Goal: Contribute content

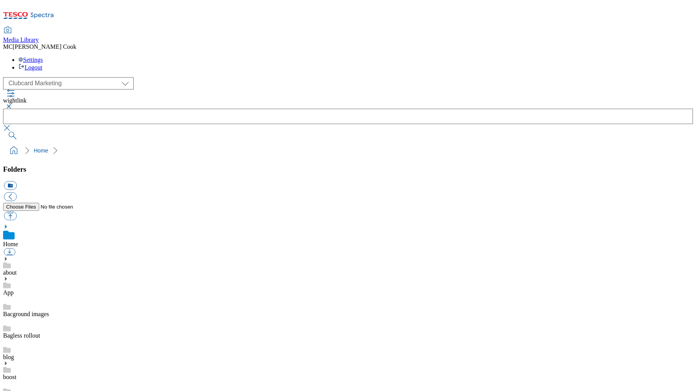
scroll to position [232, 0]
click at [161, 77] on div "( optional ) Clubcard Marketing Dotcom UK Emails GHS Marketing UK GHS Product U…" at bounding box center [348, 117] width 690 height 81
click at [52, 10] on icon at bounding box center [28, 18] width 51 height 16
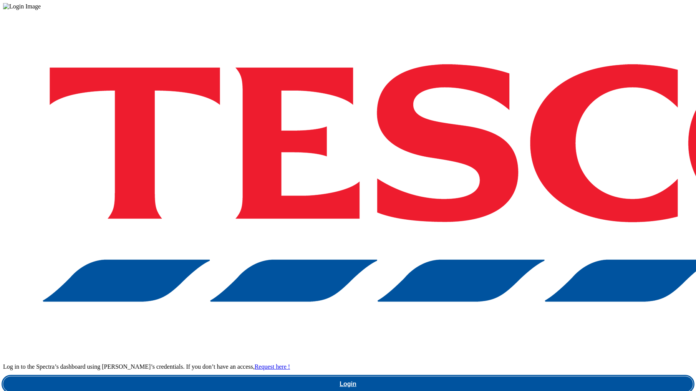
click at [538, 377] on link "Login" at bounding box center [348, 384] width 690 height 15
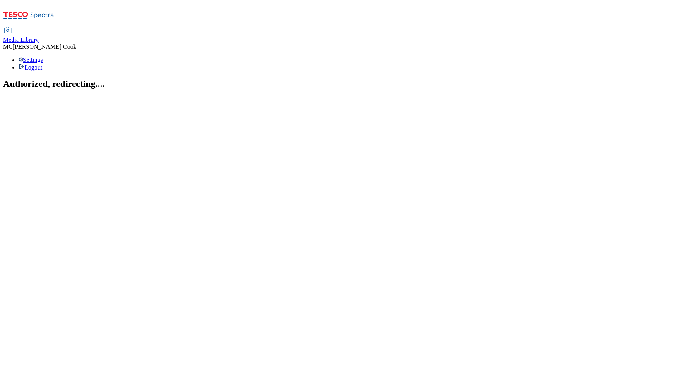
click at [39, 36] on span "Media Library" at bounding box center [21, 39] width 36 height 7
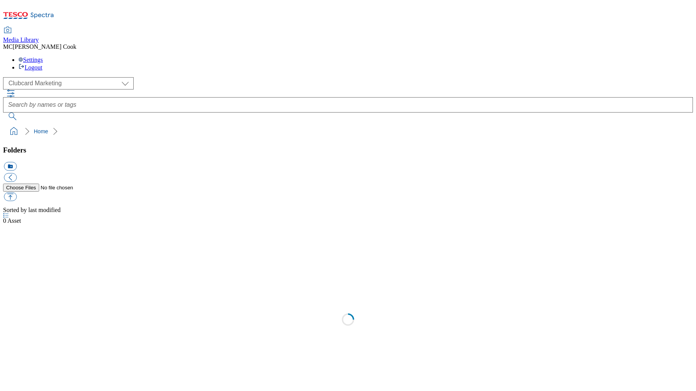
scroll to position [0, 0]
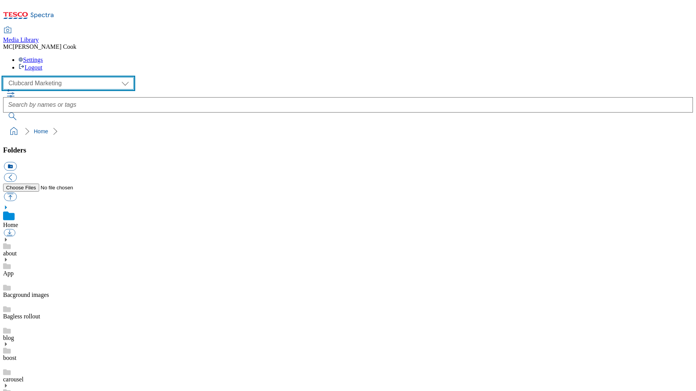
click at [27, 77] on select "Clubcard Marketing Dotcom UK Emails GHS Marketing UK GHS Product UK GHS ROI" at bounding box center [68, 83] width 131 height 12
select select "flare-homepage"
click at [5, 77] on select "Clubcard Marketing Dotcom UK Emails GHS Marketing UK GHS Product UK GHS ROI" at bounding box center [68, 83] width 131 height 12
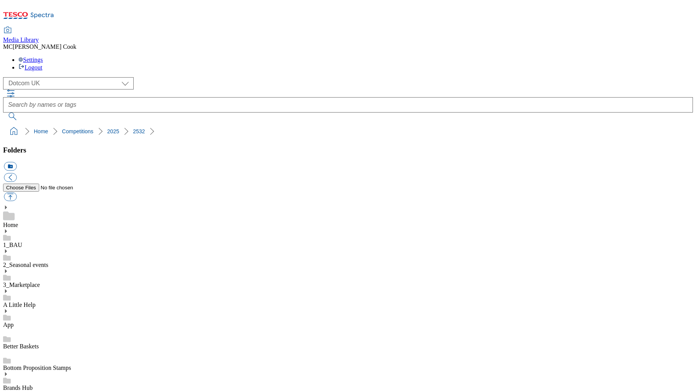
scroll to position [343, 0]
click at [17, 162] on button "icon_new_folder" at bounding box center [10, 166] width 13 height 9
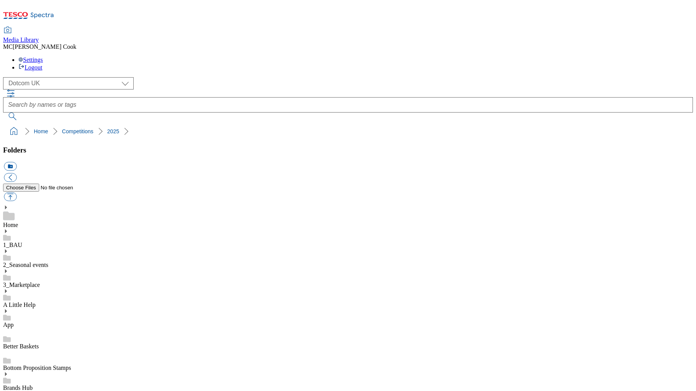
type input "2533"
drag, startPoint x: 137, startPoint y: 76, endPoint x: 34, endPoint y: 73, distance: 102.7
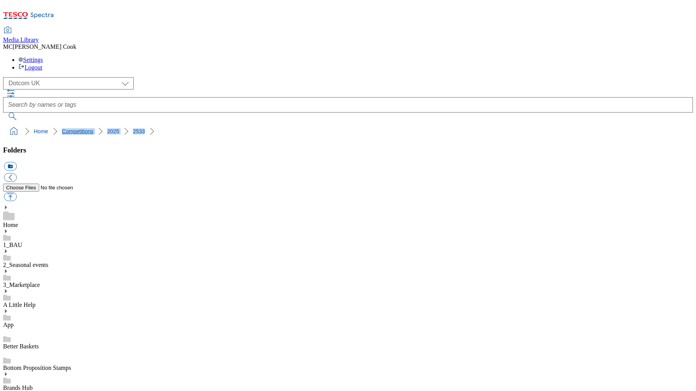
click at [34, 124] on ol "Home Competitions 2025 2533" at bounding box center [350, 131] width 685 height 15
copy ol "Competitions 2025 2533"
click at [17, 192] on button "button" at bounding box center [10, 196] width 13 height 9
type input "C:\fakepath\DC-Competitions-Logo-Lego-windsor.png"
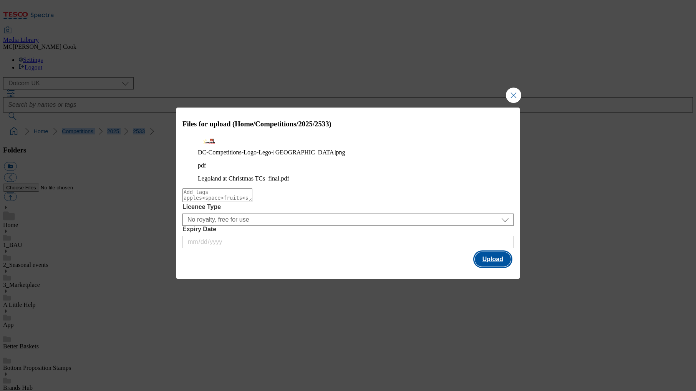
click at [502, 258] on button "Upload" at bounding box center [493, 259] width 36 height 15
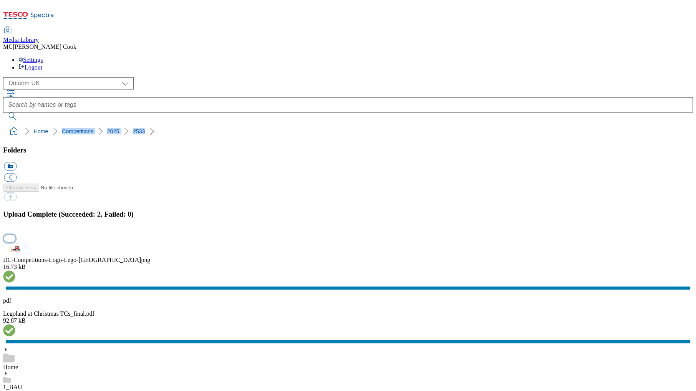
click at [15, 235] on button "button" at bounding box center [10, 238] width 12 height 7
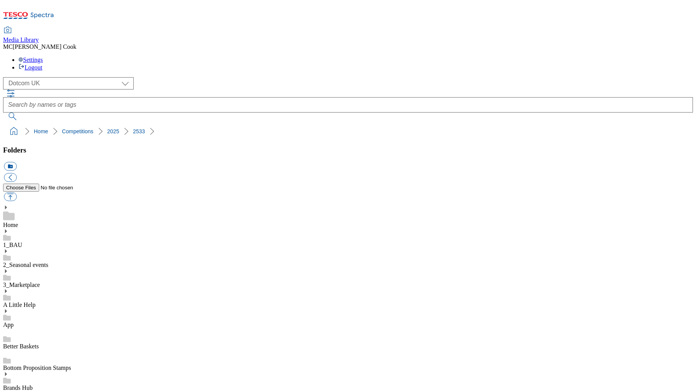
click at [651, 77] on div "( optional ) Clubcard Marketing Dotcom UK Emails GHS Marketing UK GHS Product U…" at bounding box center [348, 98] width 690 height 43
